Goal: Task Accomplishment & Management: Complete application form

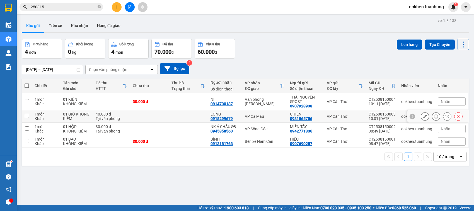
click at [116, 113] on div "40.000 đ" at bounding box center [111, 114] width 31 height 4
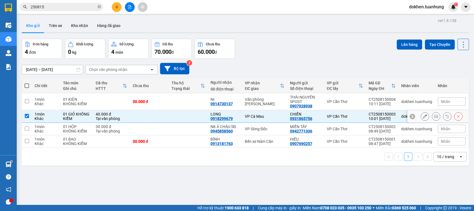
click at [116, 113] on div "40.000 đ" at bounding box center [111, 114] width 31 height 4
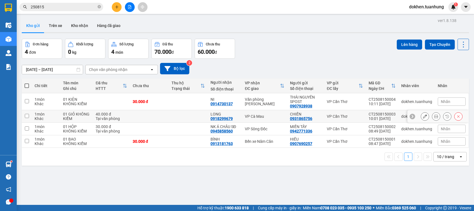
click at [118, 116] on div "Tại văn phòng" at bounding box center [111, 118] width 31 height 4
checkbox input "true"
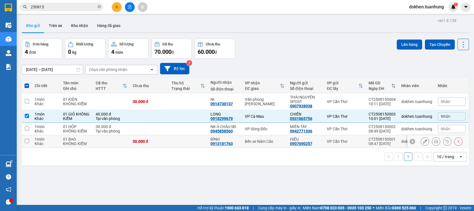
click at [126, 144] on td at bounding box center [111, 141] width 37 height 13
checkbox input "true"
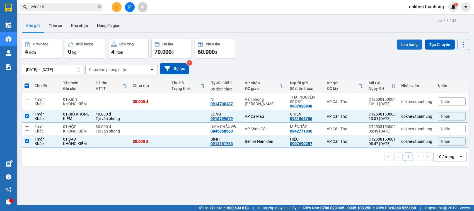
click at [403, 42] on button "Lên hàng" at bounding box center [409, 45] width 25 height 10
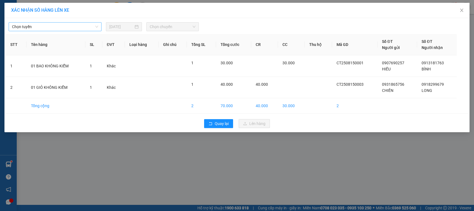
click at [95, 25] on span "Chọn tuyến" at bounding box center [55, 27] width 86 height 8
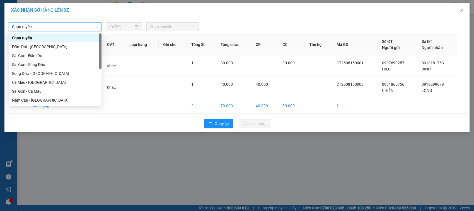
click at [95, 25] on span "Chọn tuyến" at bounding box center [55, 27] width 86 height 8
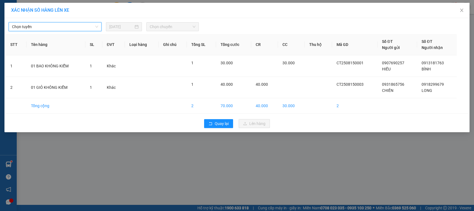
click at [95, 25] on span "Chọn tuyến" at bounding box center [55, 27] width 86 height 8
click at [97, 25] on span "Chọn tuyến" at bounding box center [55, 27] width 86 height 8
click at [97, 23] on span "Chọn tuyến" at bounding box center [55, 27] width 86 height 8
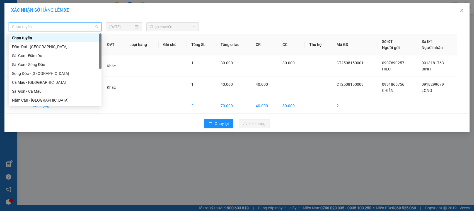
click at [99, 35] on div at bounding box center [100, 51] width 2 height 36
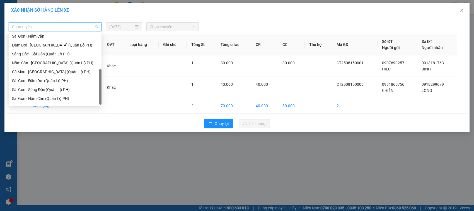
scroll to position [80, 0]
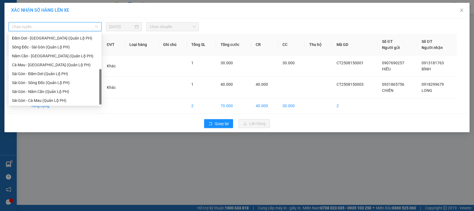
drag, startPoint x: 99, startPoint y: 47, endPoint x: 100, endPoint y: 82, distance: 36.0
click at [100, 82] on div at bounding box center [100, 87] width 2 height 36
click at [90, 91] on div "Sài Gòn - Năm Căn (Quản Lộ PH)" at bounding box center [55, 92] width 86 height 6
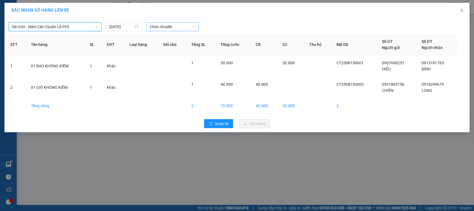
click at [195, 27] on div "Chọn chuyến" at bounding box center [172, 26] width 52 height 9
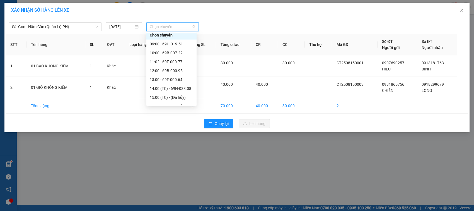
scroll to position [0, 0]
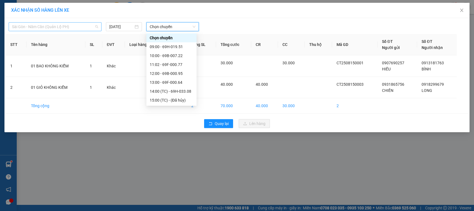
click at [98, 24] on span "Sài Gòn - Năm Căn (Quản Lộ PH)" at bounding box center [55, 27] width 86 height 8
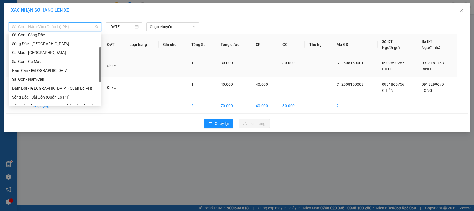
scroll to position [25, 0]
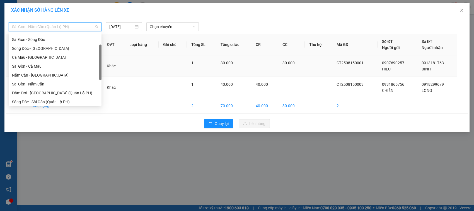
drag, startPoint x: 99, startPoint y: 88, endPoint x: 105, endPoint y: 63, distance: 25.3
click at [105, 63] on body "Kết quả tìm kiếm ( 73 ) Bộ lọc Mã ĐH Trạng thái Món hàng Thu hộ Tổng cước Chưa …" at bounding box center [237, 105] width 474 height 211
click at [45, 83] on div "Sài Gòn - Năm Căn" at bounding box center [55, 84] width 86 height 6
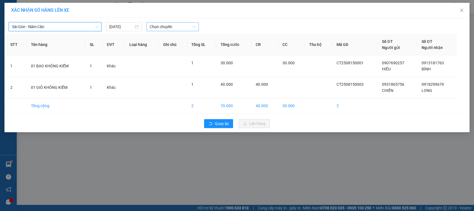
click at [197, 25] on div "Chọn chuyến" at bounding box center [172, 26] width 52 height 9
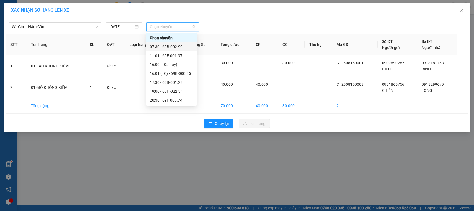
click at [186, 42] on div "07:30 - 69B-002.99" at bounding box center [171, 46] width 50 height 9
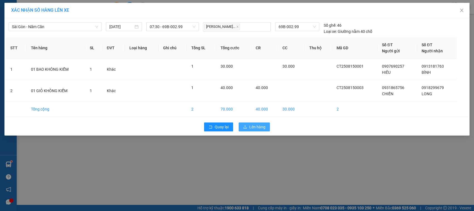
click at [253, 129] on span "Lên hàng" at bounding box center [257, 127] width 16 height 6
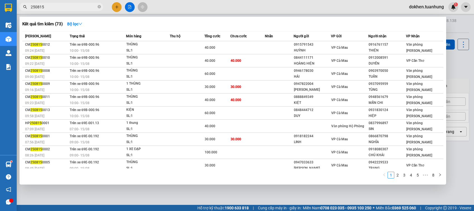
click at [71, 4] on input "250815" at bounding box center [64, 7] width 66 height 6
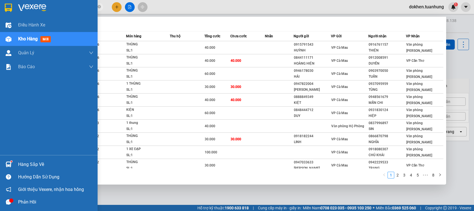
click at [30, 162] on div "Hàng sắp về" at bounding box center [55, 165] width 75 height 8
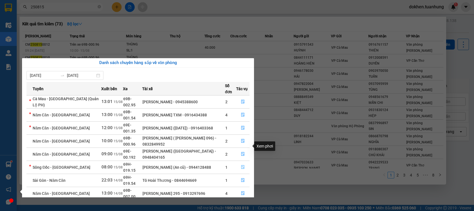
click at [241, 165] on icon "file-done" at bounding box center [242, 167] width 3 height 4
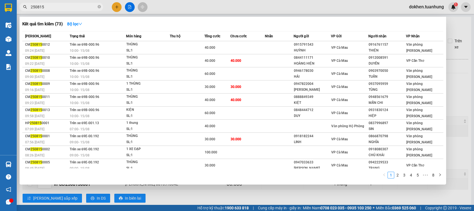
click at [252, 192] on div at bounding box center [237, 105] width 474 height 211
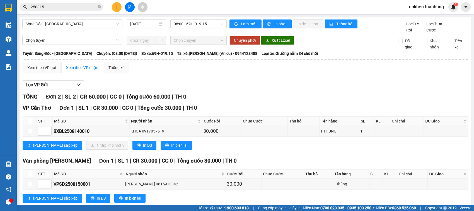
click at [69, 4] on input "250815" at bounding box center [64, 7] width 66 height 6
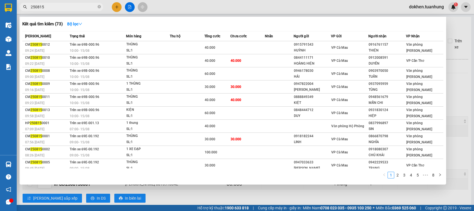
click at [69, 4] on input "250815" at bounding box center [64, 7] width 66 height 6
click at [29, 4] on span "250815" at bounding box center [62, 7] width 84 height 8
click at [31, 4] on input "250815" at bounding box center [64, 7] width 66 height 6
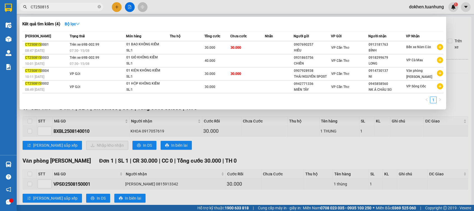
type input "CT250815"
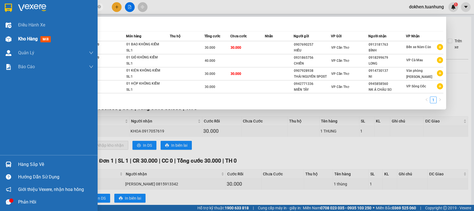
click at [20, 37] on span "Kho hàng" at bounding box center [28, 38] width 20 height 5
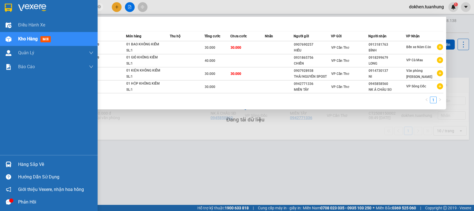
click at [20, 37] on span "Kho hàng" at bounding box center [28, 38] width 20 height 5
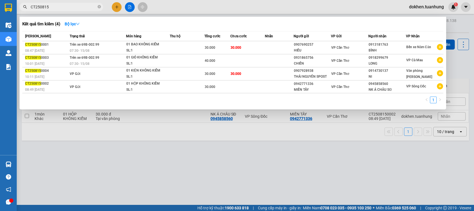
click at [194, 180] on div at bounding box center [237, 105] width 474 height 211
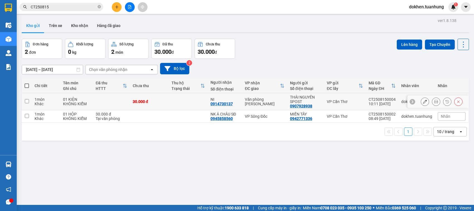
click at [179, 101] on td at bounding box center [188, 101] width 39 height 17
checkbox input "true"
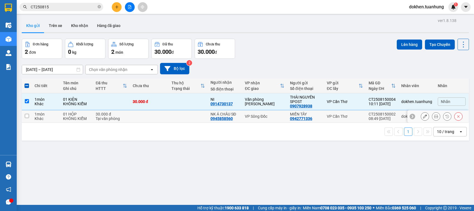
click at [188, 116] on td at bounding box center [188, 116] width 39 height 13
checkbox input "true"
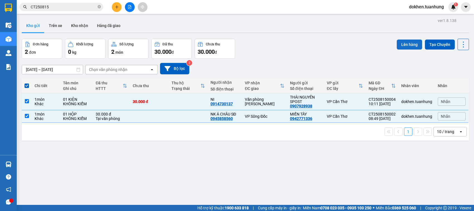
click at [403, 43] on button "Lên hàng" at bounding box center [409, 45] width 25 height 10
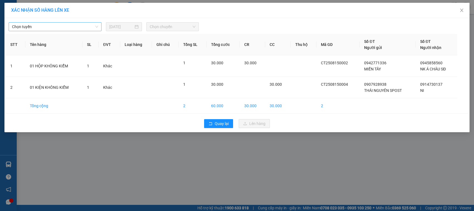
click at [98, 26] on div "Chọn tuyến" at bounding box center [55, 26] width 93 height 9
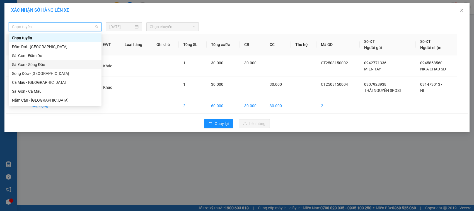
click at [79, 64] on div "Sài Gòn - Sông Đốc" at bounding box center [55, 65] width 86 height 6
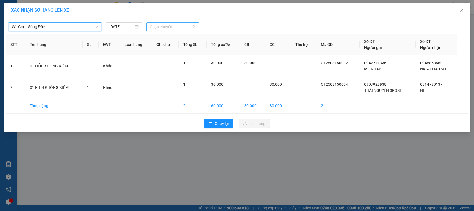
click at [193, 26] on span "Chọn chuyến" at bounding box center [172, 27] width 45 height 8
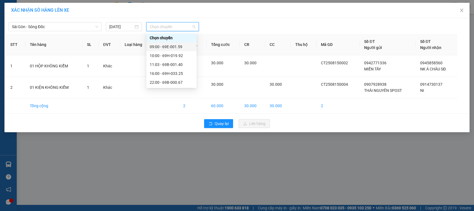
click at [189, 47] on div "09:00 - 69E-001.59" at bounding box center [171, 47] width 43 height 6
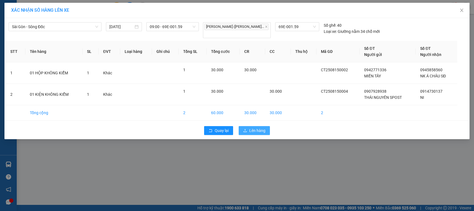
click at [265, 128] on span "Lên hàng" at bounding box center [257, 131] width 16 height 6
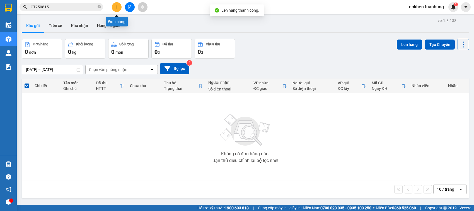
click at [117, 4] on button at bounding box center [117, 7] width 10 height 10
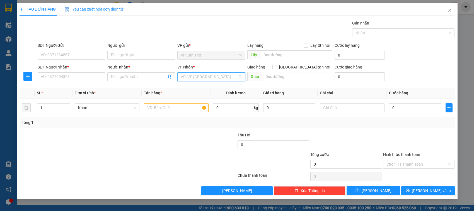
click at [223, 73] on input "search" at bounding box center [209, 77] width 57 height 8
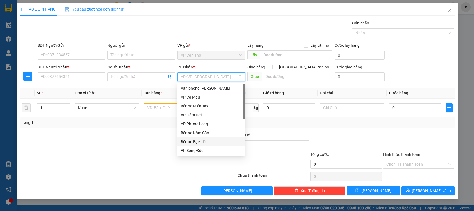
click at [232, 142] on div "Bến xe Bạc Liêu" at bounding box center [211, 142] width 61 height 6
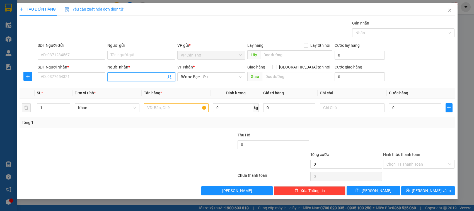
click at [146, 79] on input "Người nhận *" at bounding box center [138, 77] width 55 height 6
type input "QUÁN LOAN"
click at [150, 87] on div "QUÁN LOAN - 02993892896" at bounding box center [141, 88] width 61 height 6
type input "02993892896"
type input "QUÁN LOAN"
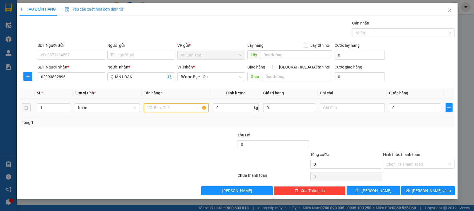
click at [167, 108] on input "text" at bounding box center [176, 107] width 65 height 9
type input "01 BAO KHÔNG KIỂM"
click at [410, 110] on input "0" at bounding box center [415, 107] width 52 height 9
type input "5"
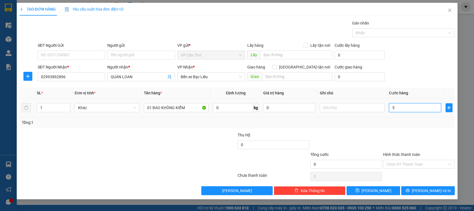
type input "5"
type input "50"
type input "500"
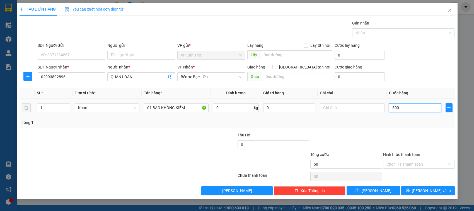
type input "500"
type input "5.000"
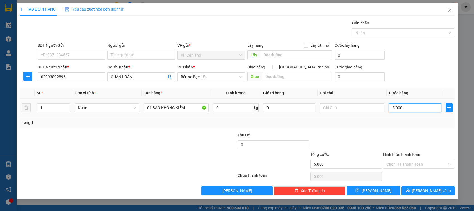
type input "50.000"
click at [438, 167] on input "Hình thức thanh toán" at bounding box center [416, 164] width 61 height 8
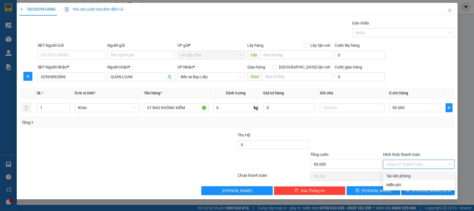
click at [438, 174] on div "Tại văn phòng" at bounding box center [418, 176] width 65 height 6
type input "0"
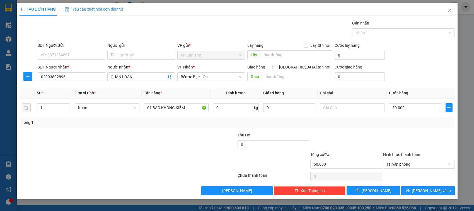
click at [438, 174] on div at bounding box center [418, 176] width 73 height 11
click at [385, 188] on button "[PERSON_NAME]" at bounding box center [373, 190] width 54 height 9
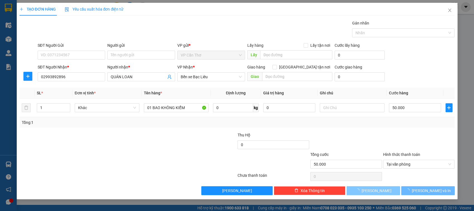
type input "0"
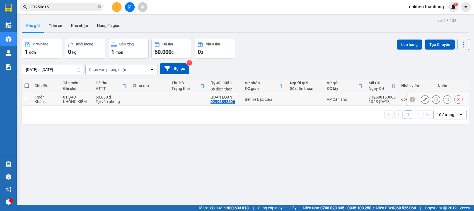
click at [130, 100] on td at bounding box center [149, 99] width 39 height 13
checkbox input "true"
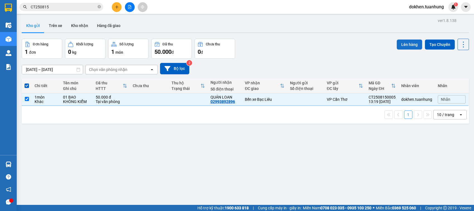
click at [401, 41] on button "Lên hàng" at bounding box center [409, 45] width 25 height 10
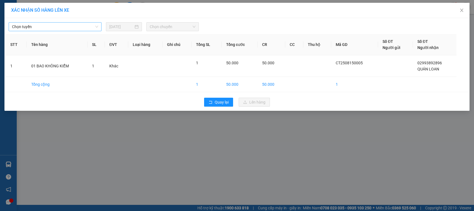
click at [98, 25] on span "Chọn tuyến" at bounding box center [55, 27] width 86 height 8
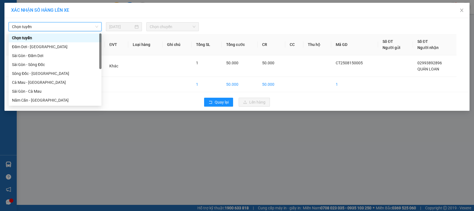
click at [98, 25] on span "Chọn tuyến" at bounding box center [55, 27] width 86 height 8
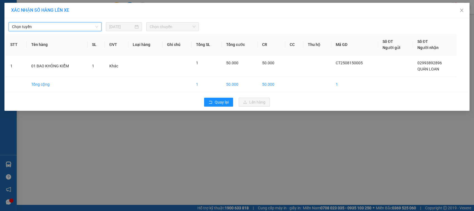
click at [98, 25] on span "Chọn tuyến" at bounding box center [55, 27] width 86 height 8
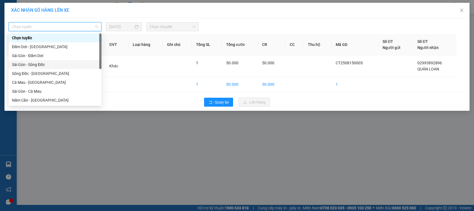
click at [79, 62] on div "Sài Gòn - Sông Đốc" at bounding box center [55, 65] width 86 height 6
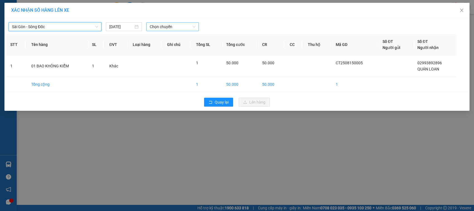
click at [197, 26] on div "Chọn chuyến" at bounding box center [172, 26] width 52 height 9
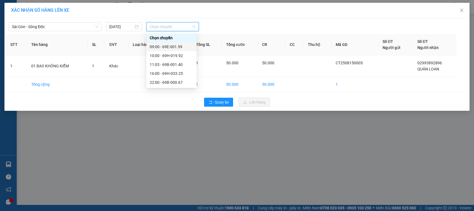
click at [186, 45] on div "09:00 - 69E-001.59" at bounding box center [171, 47] width 43 height 6
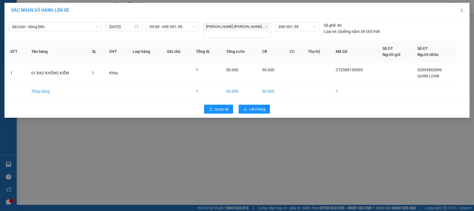
click at [252, 102] on div "Quay lại Lên hàng" at bounding box center [237, 109] width 462 height 14
click at [252, 106] on span "Lên hàng" at bounding box center [257, 109] width 16 height 6
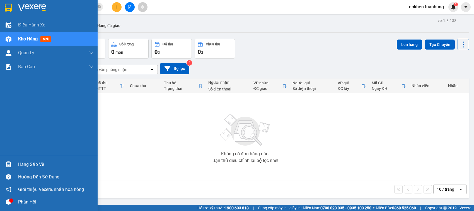
click at [35, 162] on div "Hàng sắp về" at bounding box center [55, 165] width 75 height 8
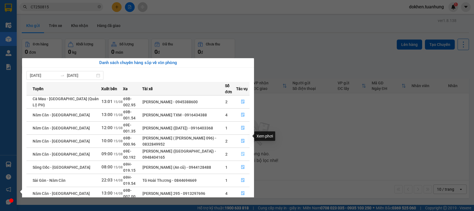
click at [244, 152] on icon "file-done" at bounding box center [243, 154] width 4 height 4
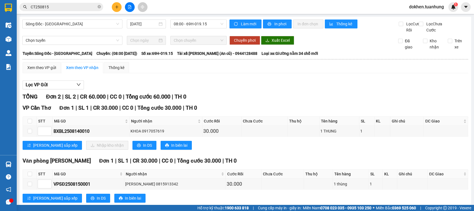
click at [244, 134] on td at bounding box center [264, 131] width 47 height 11
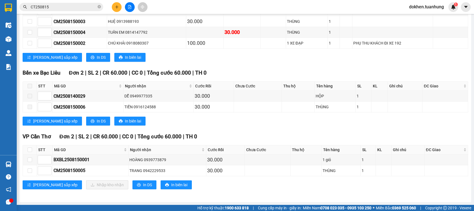
scroll to position [195, 0]
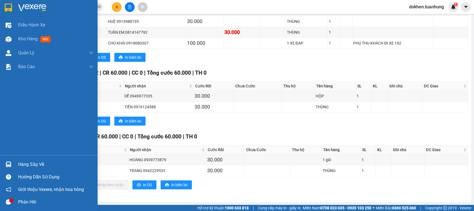
click at [34, 162] on div "Hàng sắp về" at bounding box center [55, 165] width 75 height 8
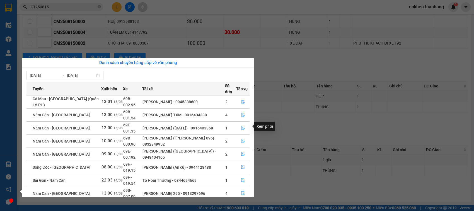
click at [244, 139] on icon "file-done" at bounding box center [242, 141] width 3 height 4
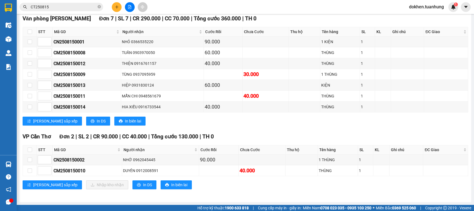
scroll to position [98, 0]
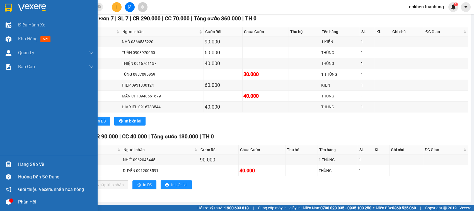
click at [31, 162] on div "Hàng sắp về" at bounding box center [55, 165] width 75 height 8
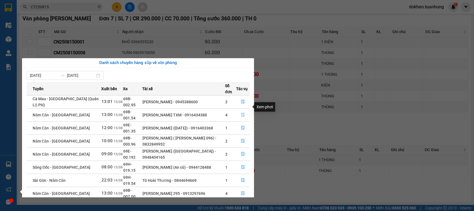
click at [243, 111] on button "button" at bounding box center [242, 115] width 13 height 9
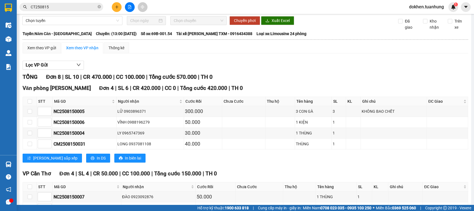
scroll to position [87, 0]
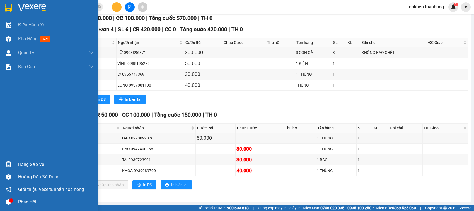
click at [12, 165] on div at bounding box center [9, 165] width 10 height 10
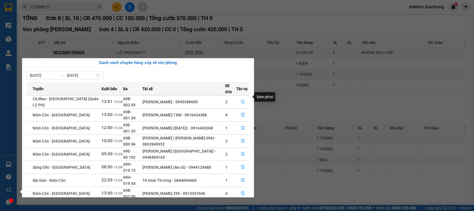
click at [242, 100] on icon "file-done" at bounding box center [242, 102] width 3 height 4
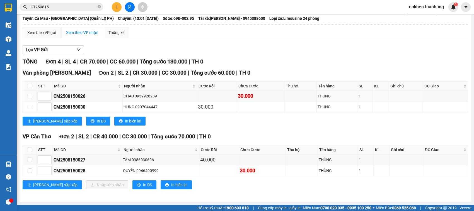
scroll to position [42, 0]
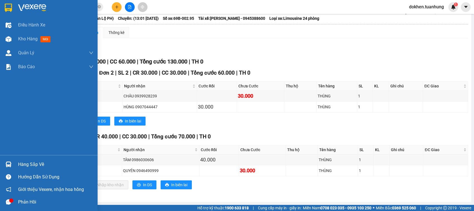
click at [17, 162] on div "Hàng sắp về" at bounding box center [49, 164] width 98 height 13
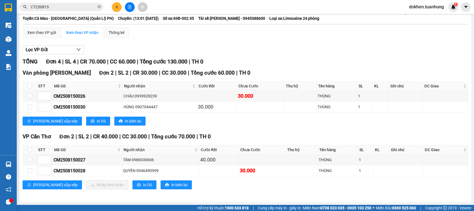
click at [306, 203] on section "Kết quả tìm kiếm ( 4 ) Bộ lọc Mã ĐH Trạng thái Món hàng Thu hộ Tổng cước Chưa c…" at bounding box center [237, 105] width 474 height 211
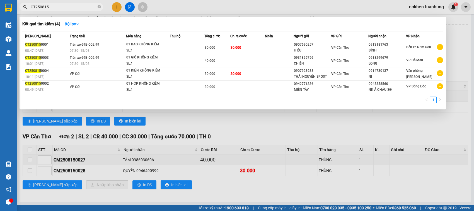
click at [65, 5] on input "CT250815" at bounding box center [64, 7] width 66 height 6
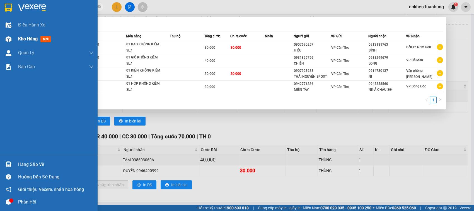
click at [35, 38] on span "Kho hàng" at bounding box center [28, 38] width 20 height 5
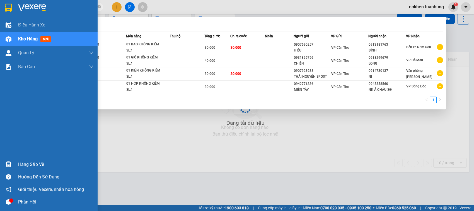
scroll to position [26, 0]
click at [27, 38] on span "Kho hàng" at bounding box center [28, 38] width 20 height 5
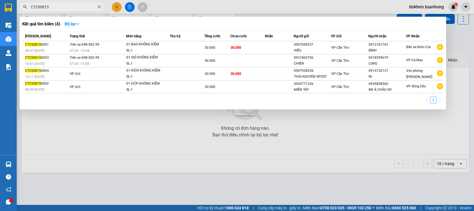
click at [149, 145] on div at bounding box center [237, 105] width 474 height 211
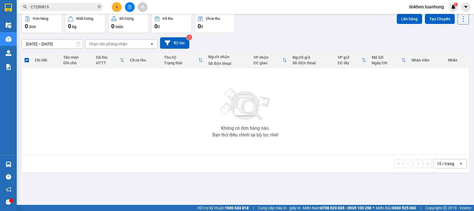
click at [72, 4] on input "CT250815" at bounding box center [64, 7] width 66 height 6
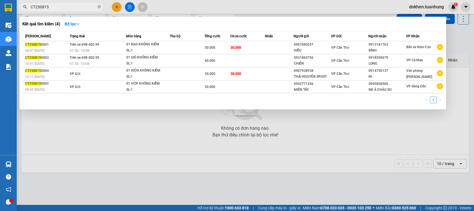
click at [74, 7] on input "CT250815" at bounding box center [64, 7] width 66 height 6
click at [434, 99] on link "1" at bounding box center [433, 100] width 6 height 6
click at [34, 6] on input "CT250815" at bounding box center [64, 7] width 66 height 6
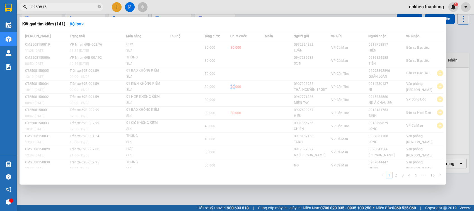
type input "CT250815"
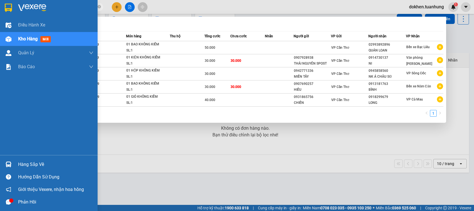
click at [23, 166] on div "Hàng sắp về" at bounding box center [55, 165] width 75 height 8
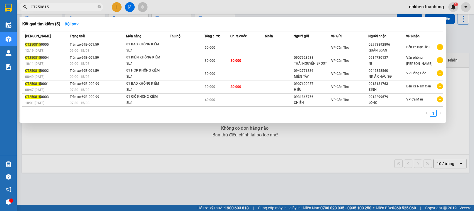
click at [297, 196] on section "Kết quả tìm kiếm ( 5 ) Bộ lọc Mã ĐH Trạng thái Món hàng Thu hộ Tổng cước Chưa c…" at bounding box center [237, 105] width 474 height 211
click at [96, 166] on div at bounding box center [237, 105] width 474 height 211
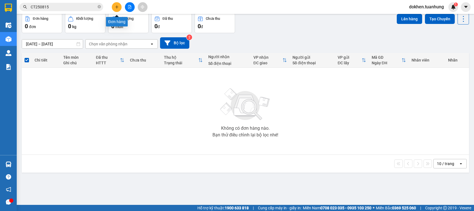
click at [115, 7] on icon "plus" at bounding box center [117, 7] width 4 height 4
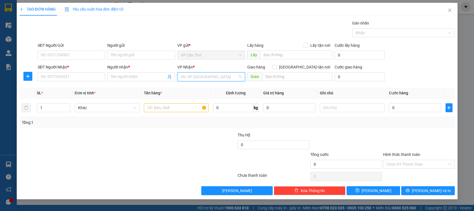
click at [183, 76] on input "search" at bounding box center [209, 77] width 57 height 8
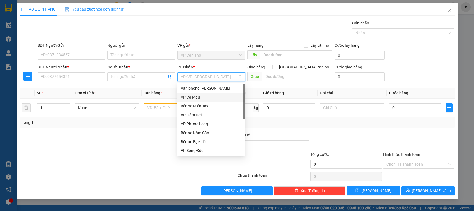
click at [204, 96] on div "VP Cà Mau" at bounding box center [211, 97] width 61 height 6
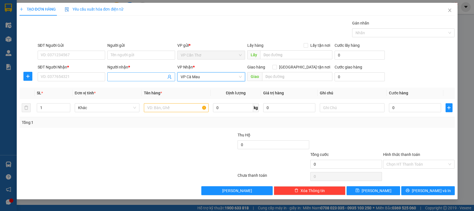
click at [139, 78] on input "Người nhận *" at bounding box center [138, 77] width 55 height 6
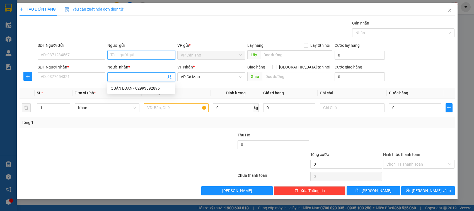
click at [141, 52] on input "Người gửi" at bounding box center [141, 55] width 68 height 9
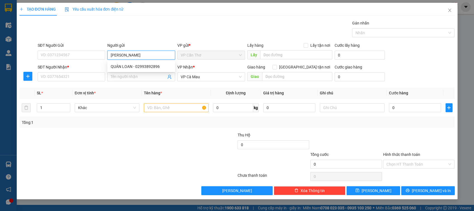
type input "TÔ NI"
click at [144, 64] on div "TÔ NI - 0932679988" at bounding box center [141, 67] width 61 height 6
type input "0932679988"
type input "TÔ NI"
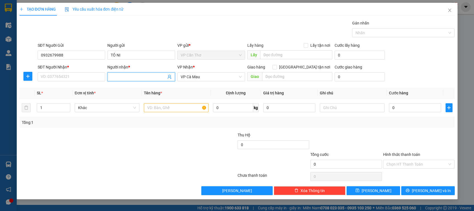
click at [117, 78] on input "Người nhận *" at bounding box center [138, 77] width 55 height 6
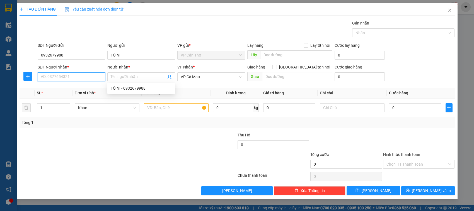
click at [89, 76] on input "SĐT Người Nhận *" at bounding box center [72, 76] width 68 height 9
click at [89, 77] on input "SĐT Người Nhận *" at bounding box center [72, 76] width 68 height 9
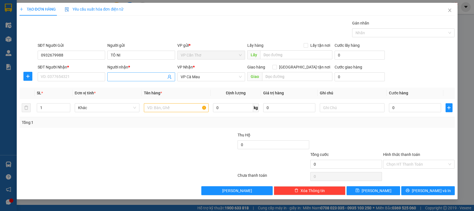
click at [127, 76] on input "Người nhận *" at bounding box center [138, 77] width 55 height 6
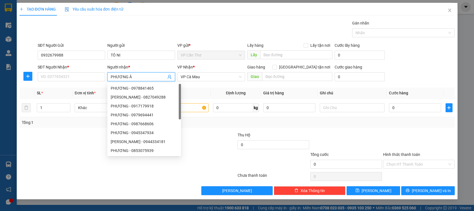
type input "PHƯƠNG ÂN"
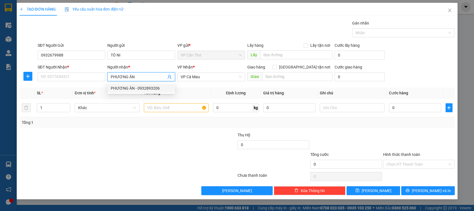
click at [162, 87] on div "PHƯƠNG ÂN - 0932893206" at bounding box center [141, 88] width 61 height 6
type input "0932893206"
type input "PHƯƠNG ÂN"
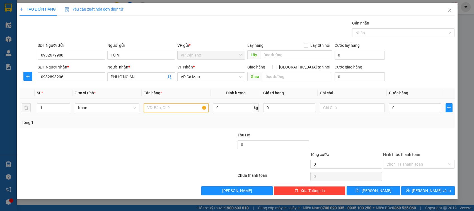
click at [164, 110] on input "text" at bounding box center [176, 107] width 65 height 9
type input "01 KIỆN KHÔNG KIỂM"
click at [420, 106] on input "0" at bounding box center [415, 107] width 52 height 9
type input "4"
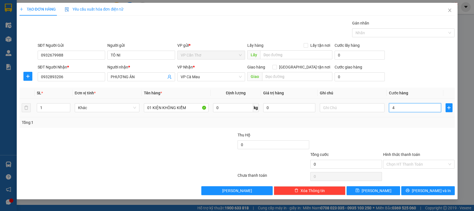
type input "4"
type input "40"
type input "400"
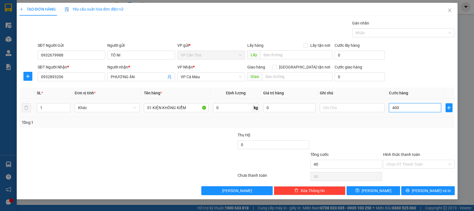
type input "400"
type input "4.000"
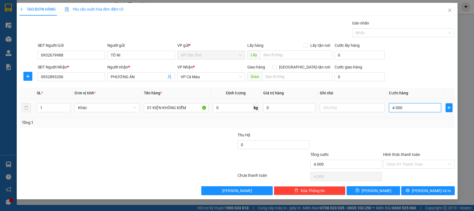
type input "40.000"
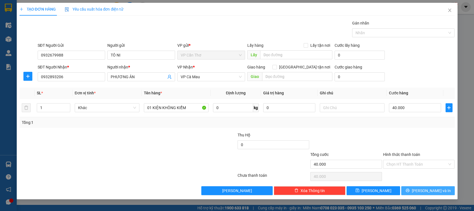
click at [421, 190] on button "[PERSON_NAME] và In" at bounding box center [428, 190] width 54 height 9
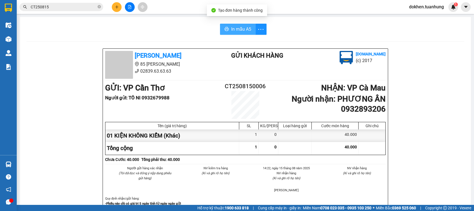
click at [237, 28] on span "In mẫu A5" at bounding box center [241, 29] width 20 height 7
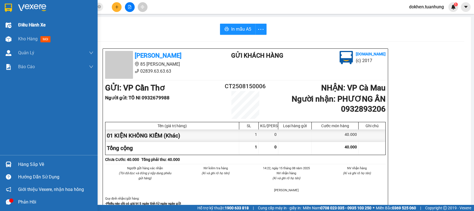
click at [23, 30] on div "Điều hành xe" at bounding box center [55, 25] width 75 height 14
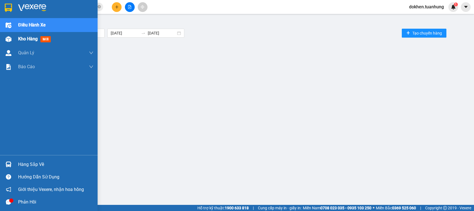
click at [24, 36] on span "Kho hàng" at bounding box center [28, 38] width 20 height 5
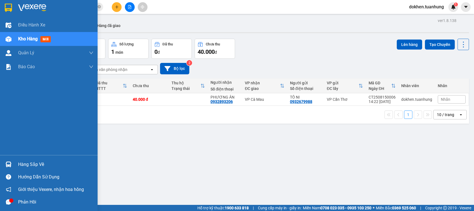
click at [24, 164] on div "Hàng sắp về" at bounding box center [55, 165] width 75 height 8
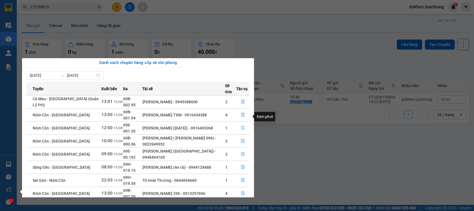
click at [241, 126] on icon "file-done" at bounding box center [242, 128] width 3 height 4
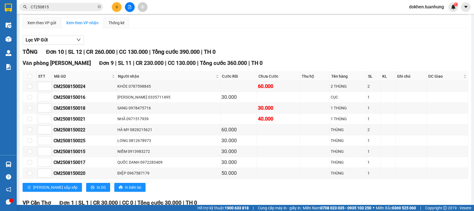
scroll to position [109, 0]
